Goal: Task Accomplishment & Management: Complete application form

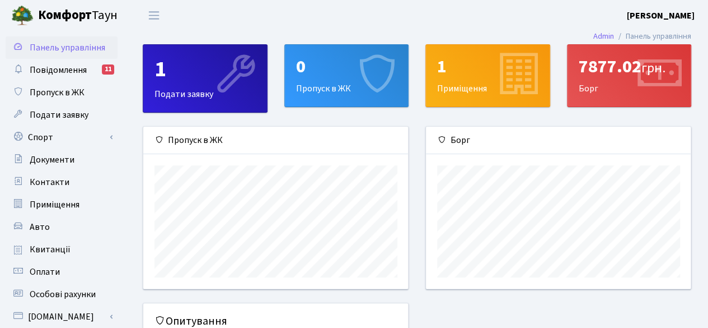
scroll to position [161, 265]
click at [336, 65] on div "0" at bounding box center [346, 66] width 101 height 21
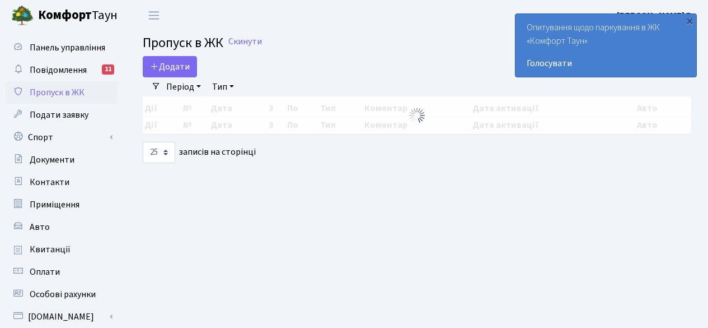
select select "25"
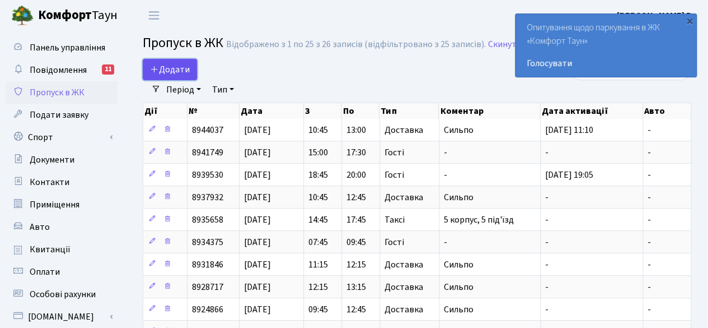
click at [175, 65] on span "Додати" at bounding box center [170, 69] width 40 height 12
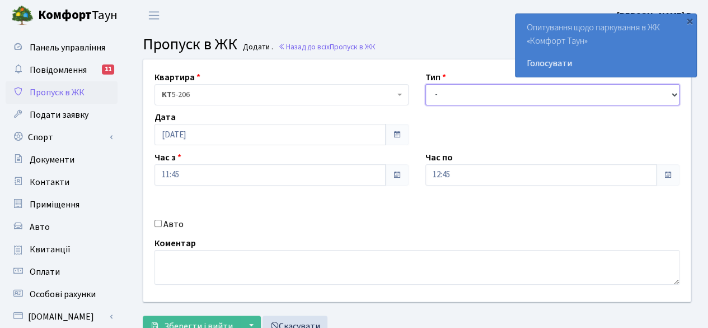
click at [465, 90] on select "- Доставка Таксі Гості Сервіс" at bounding box center [552, 94] width 254 height 21
select select "1"
click at [425, 84] on select "- Доставка Таксі Гості Сервіс" at bounding box center [552, 94] width 254 height 21
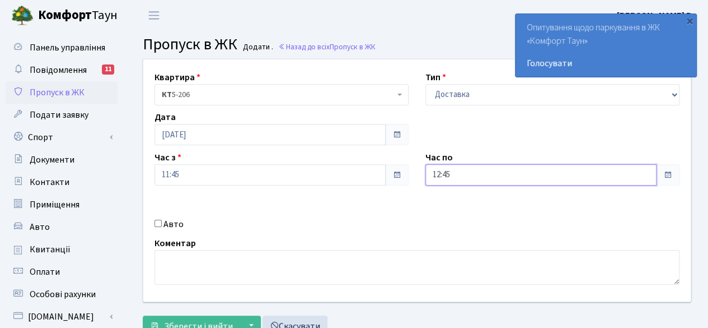
click at [506, 177] on input "12:45" at bounding box center [540, 174] width 231 height 21
click at [461, 41] on icon at bounding box center [456, 47] width 30 height 30
type input "13:45"
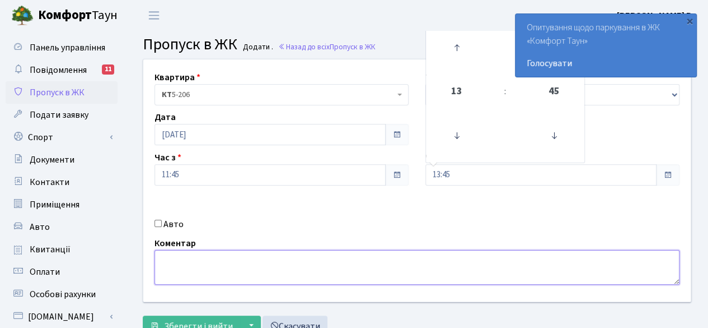
click at [308, 265] on textarea at bounding box center [417, 267] width 525 height 35
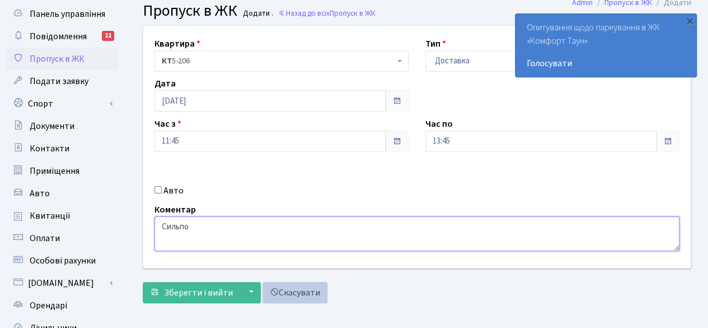
scroll to position [56, 0]
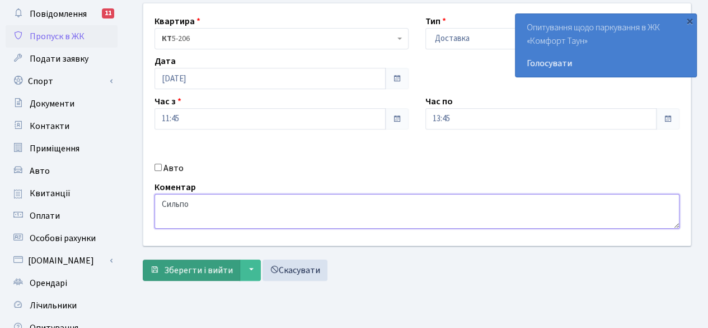
type textarea "Сильпо"
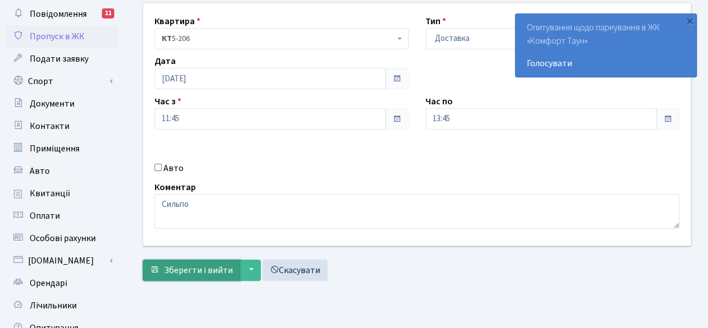
click at [184, 265] on span "Зберегти і вийти" at bounding box center [198, 270] width 69 height 12
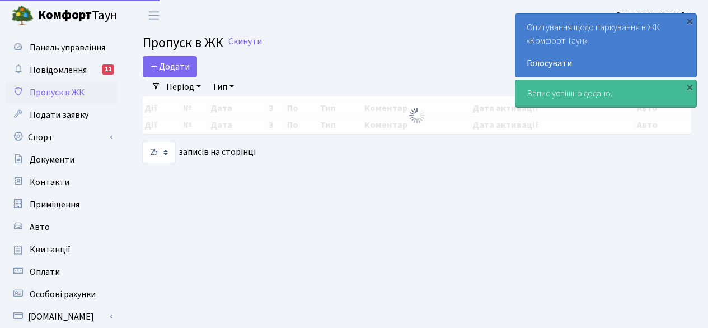
select select "25"
